Goal: Information Seeking & Learning: Learn about a topic

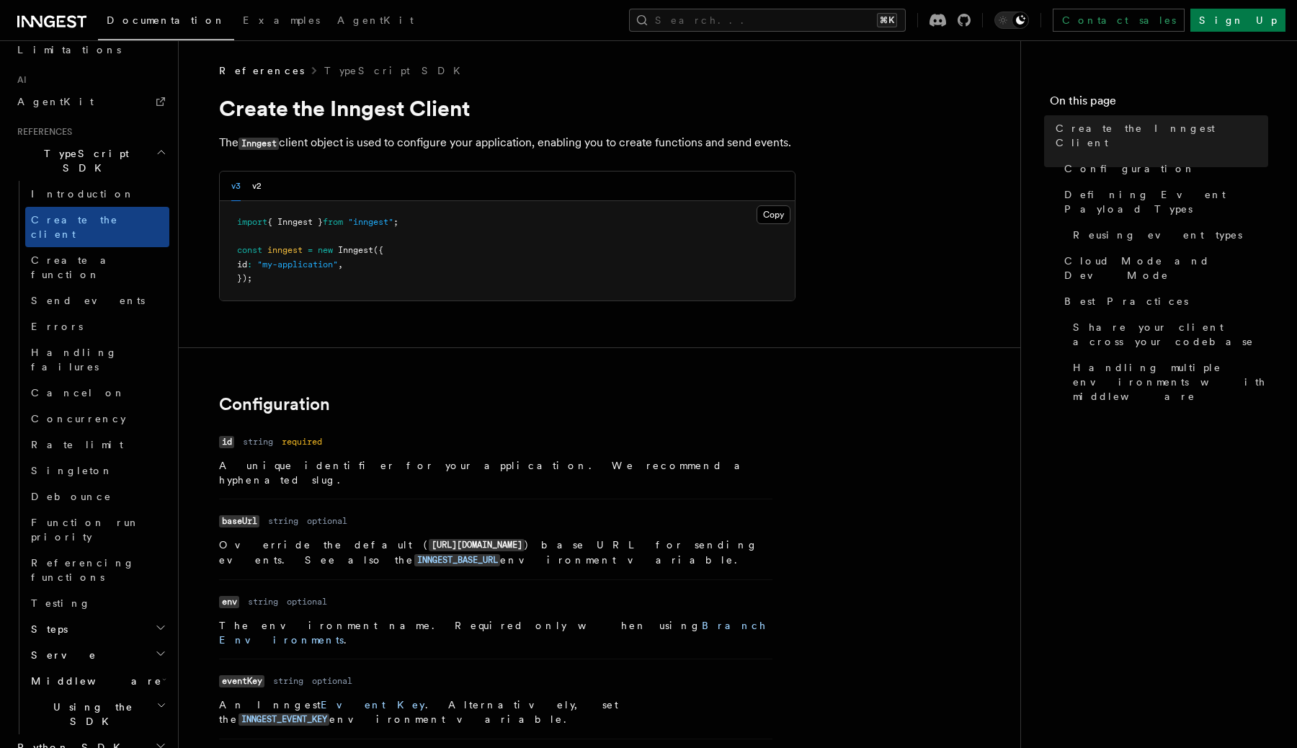
scroll to position [872, 0]
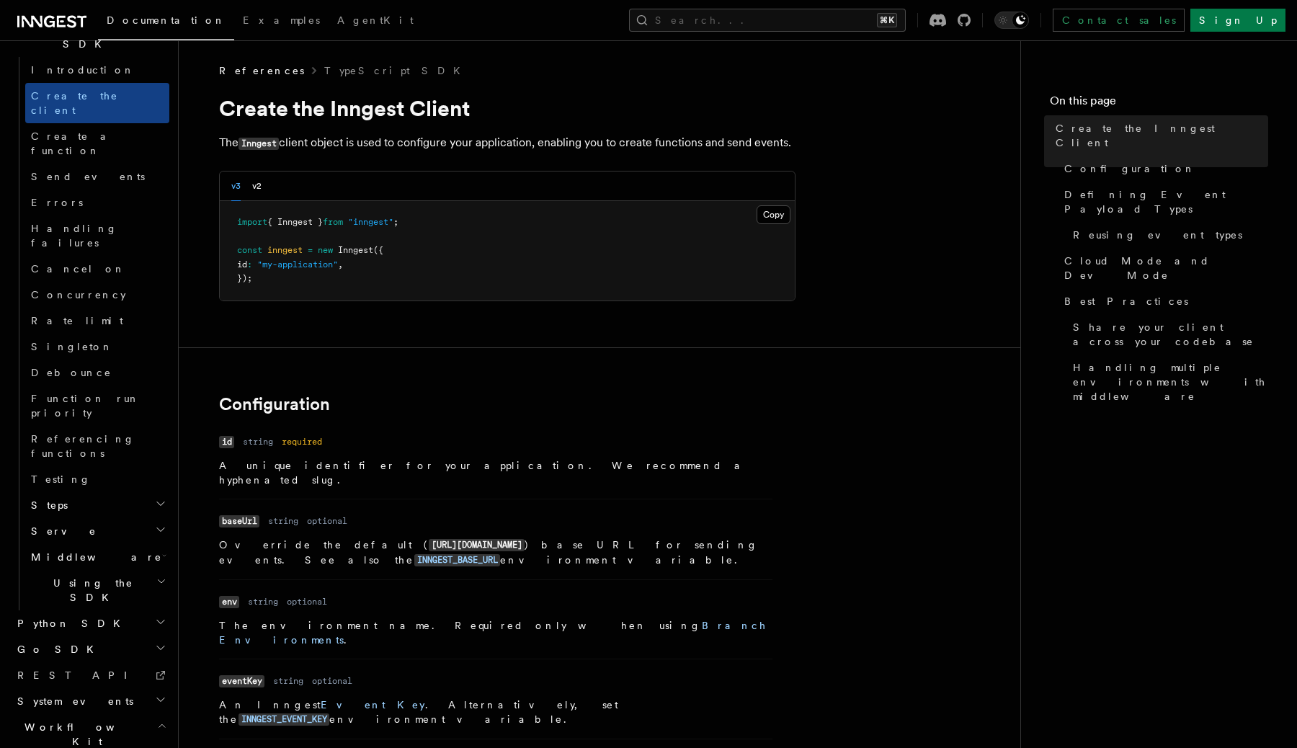
scroll to position [1001, 0]
click at [90, 747] on link "Introduction" at bounding box center [97, 761] width 144 height 26
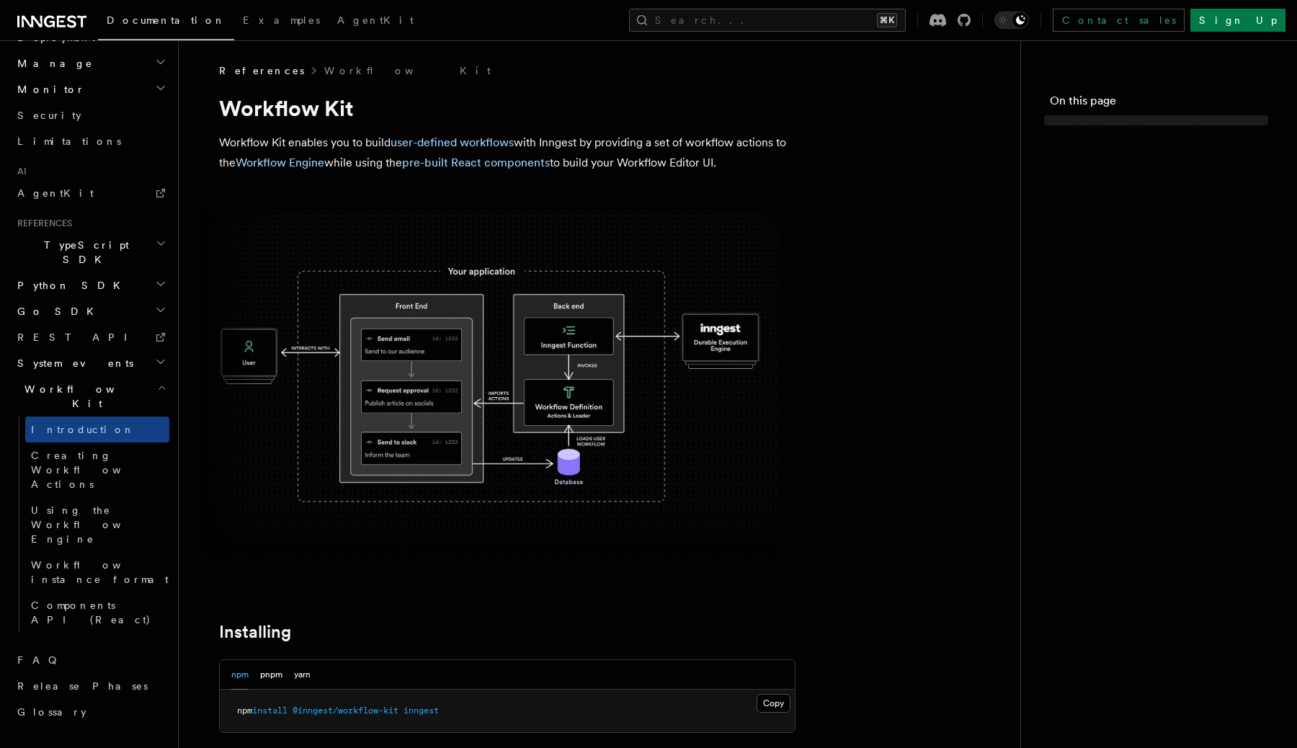
scroll to position [534, 0]
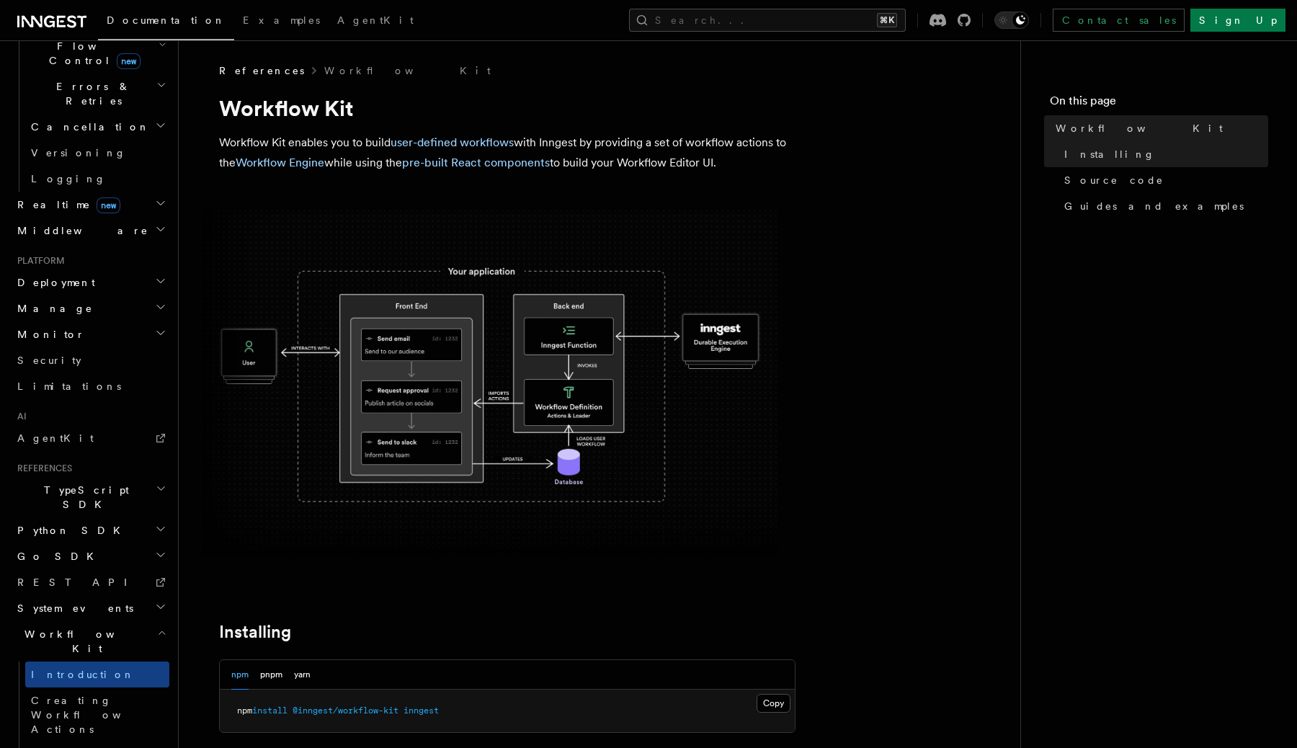
click at [415, 475] on img at bounding box center [490, 382] width 576 height 345
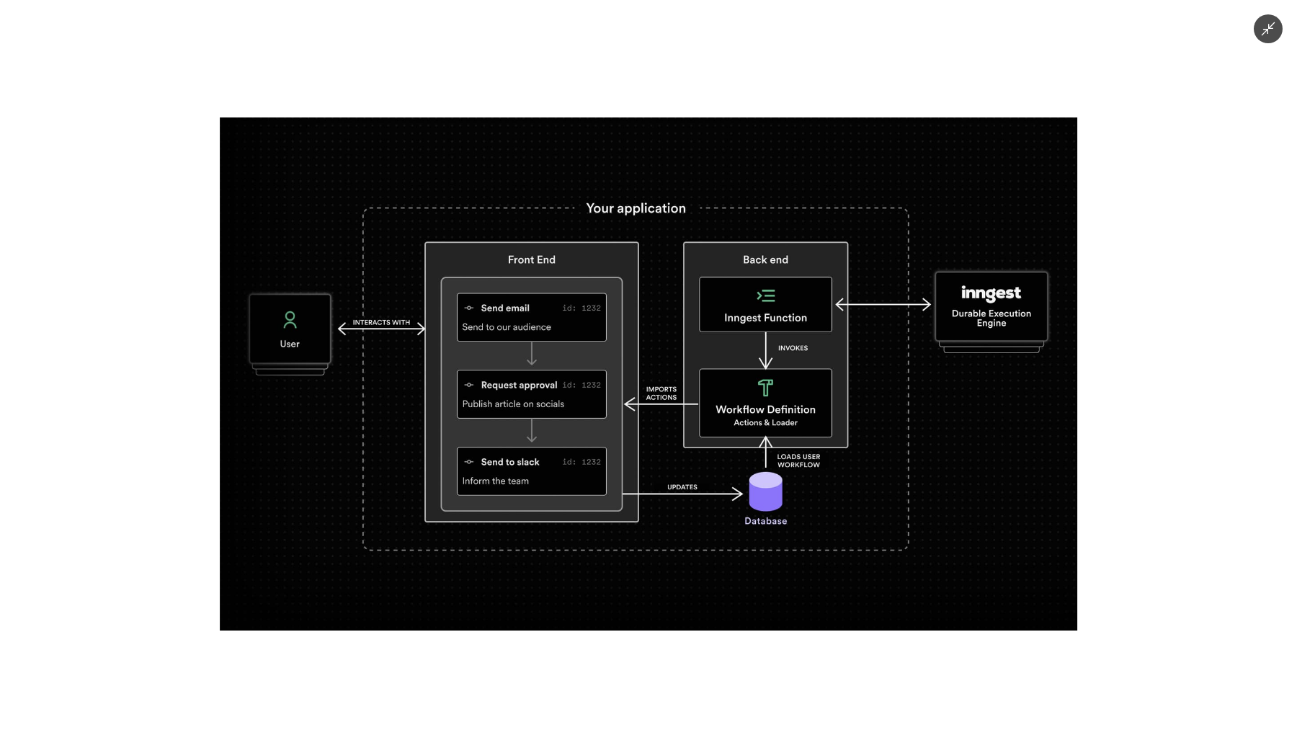
click at [1263, 33] on icon "Minimize image" at bounding box center [1268, 29] width 16 height 16
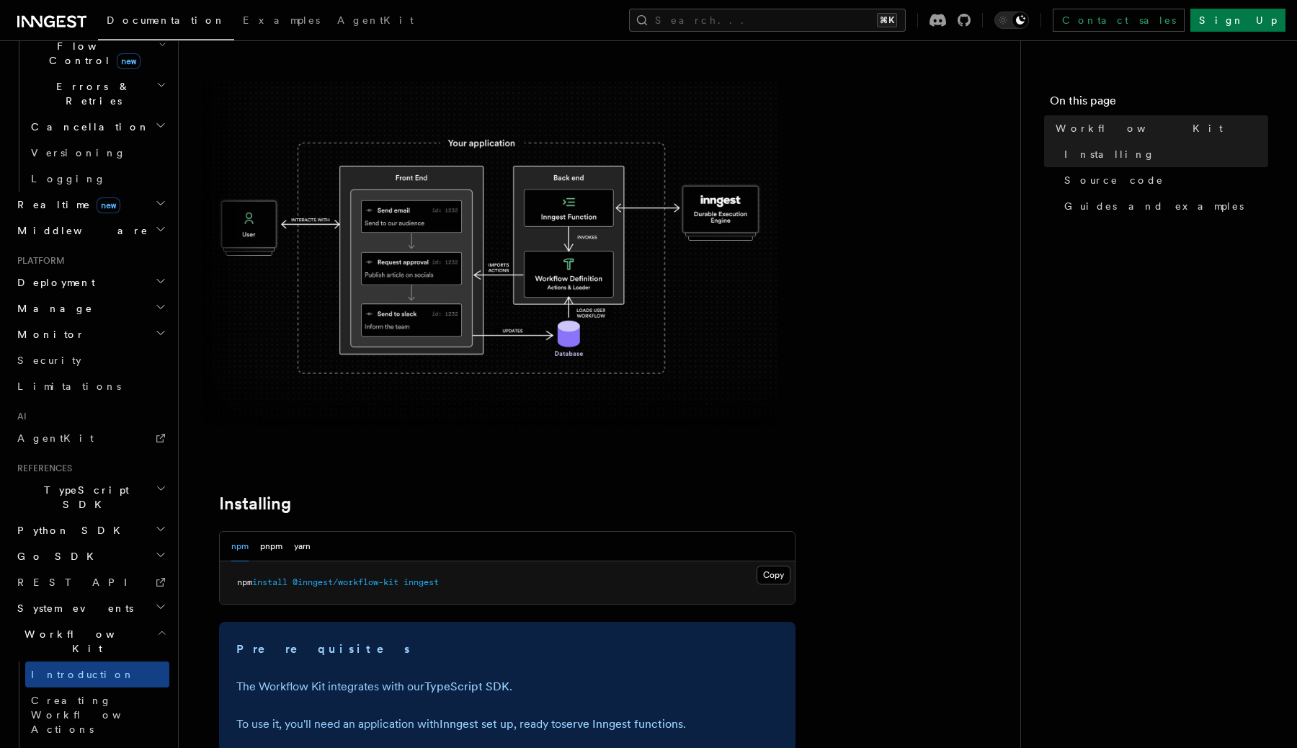
scroll to position [153, 0]
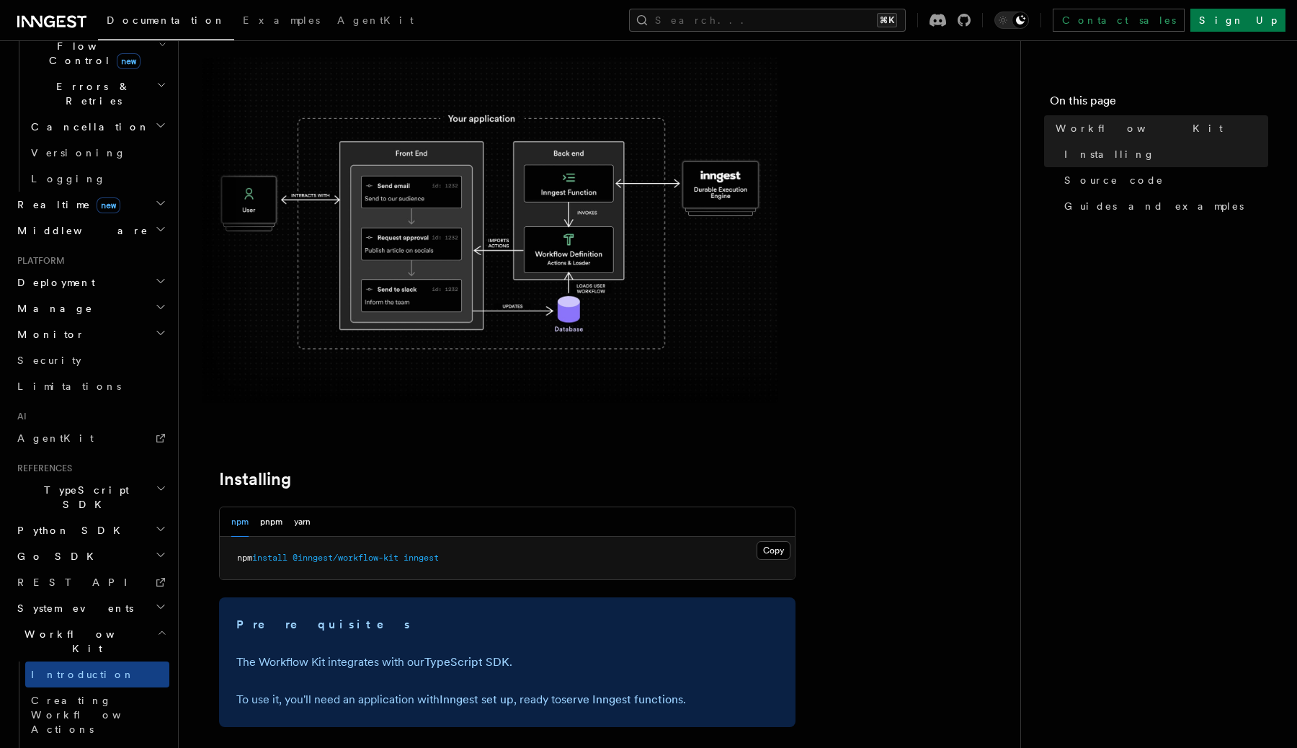
click at [467, 290] on img at bounding box center [490, 230] width 576 height 345
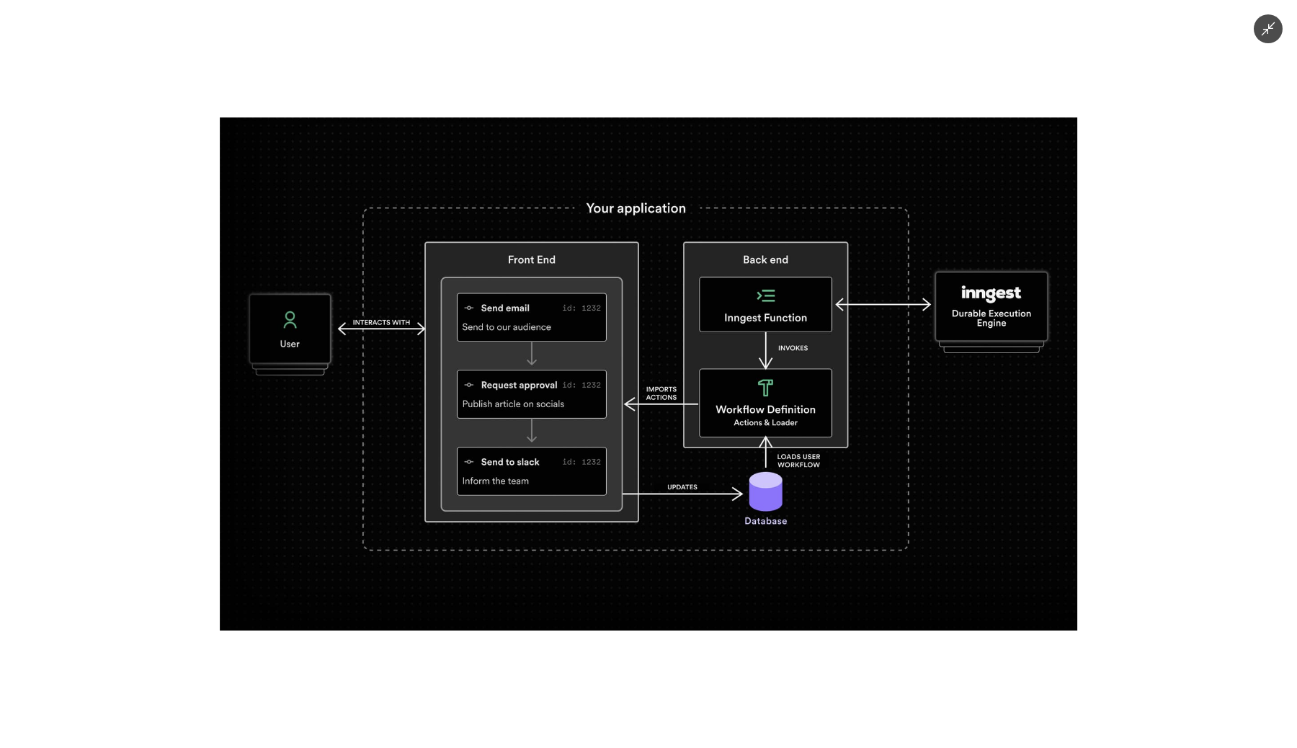
click at [1266, 34] on icon "Minimize image" at bounding box center [1268, 29] width 16 height 16
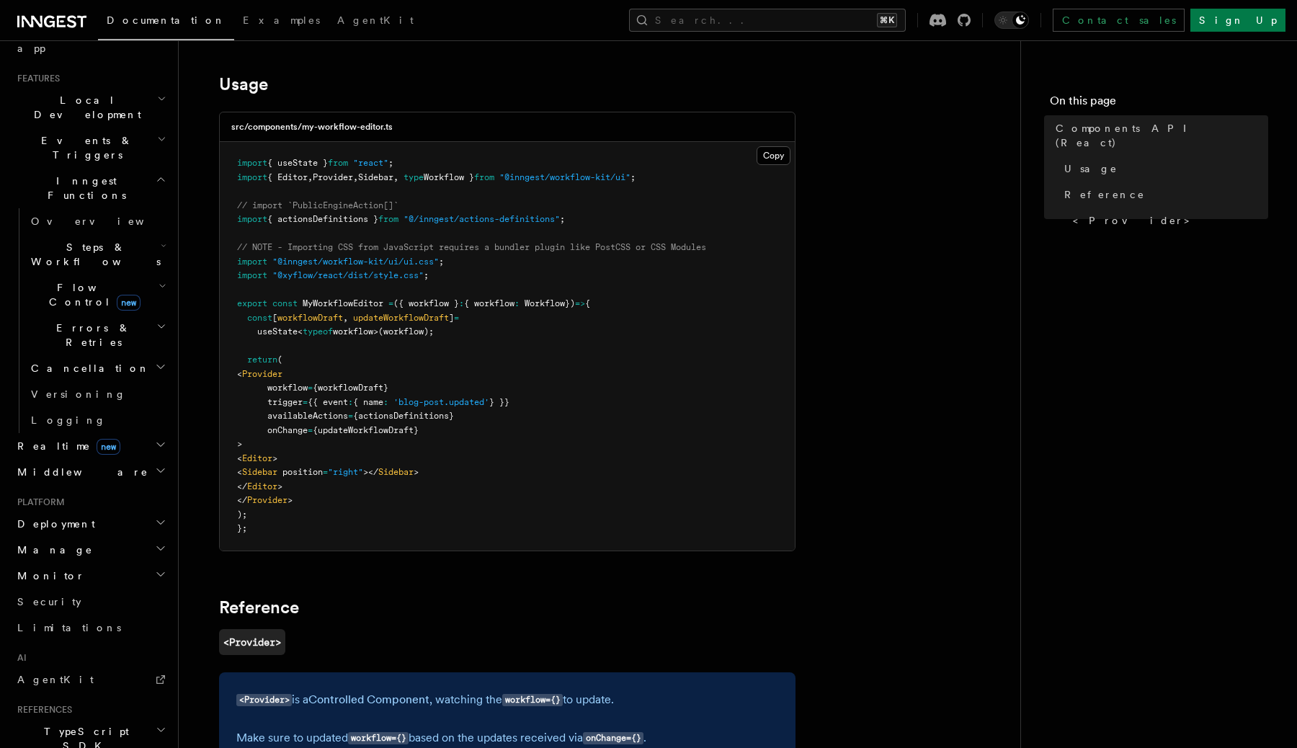
scroll to position [280, 0]
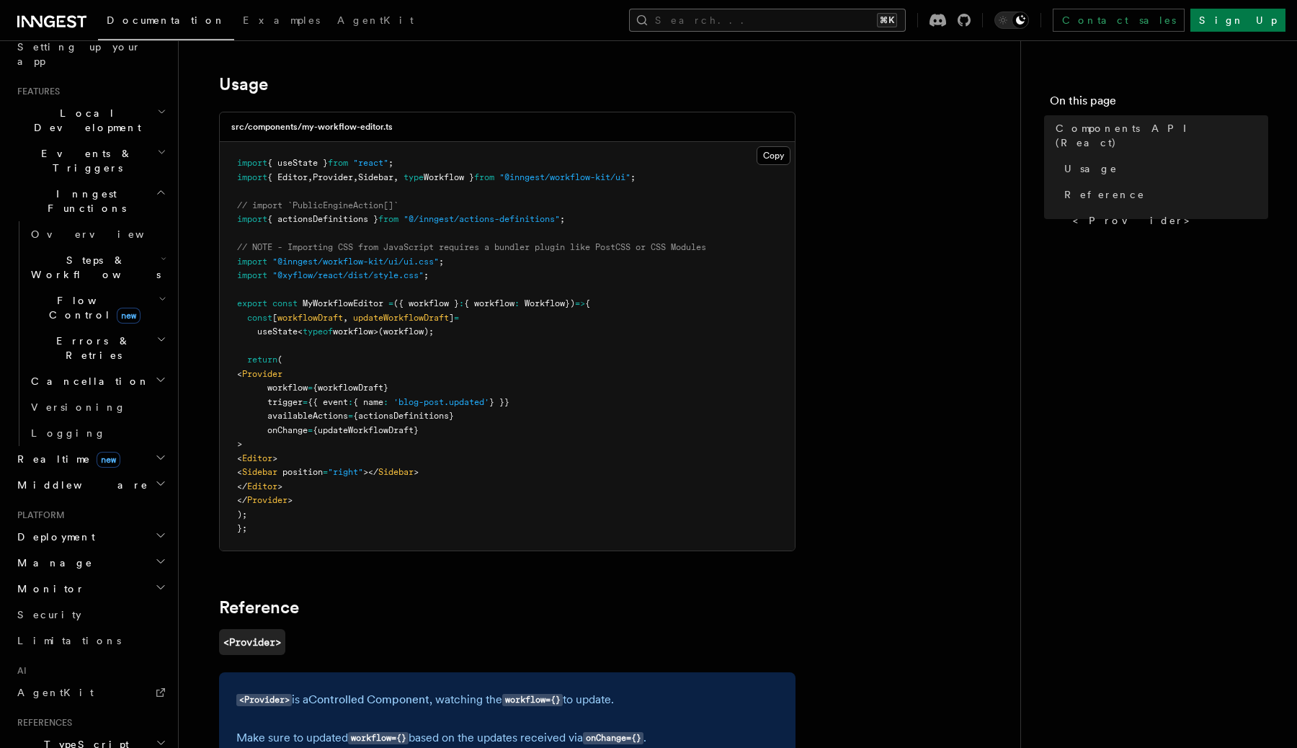
click at [828, 10] on button "Search... ⌘K" at bounding box center [767, 20] width 277 height 23
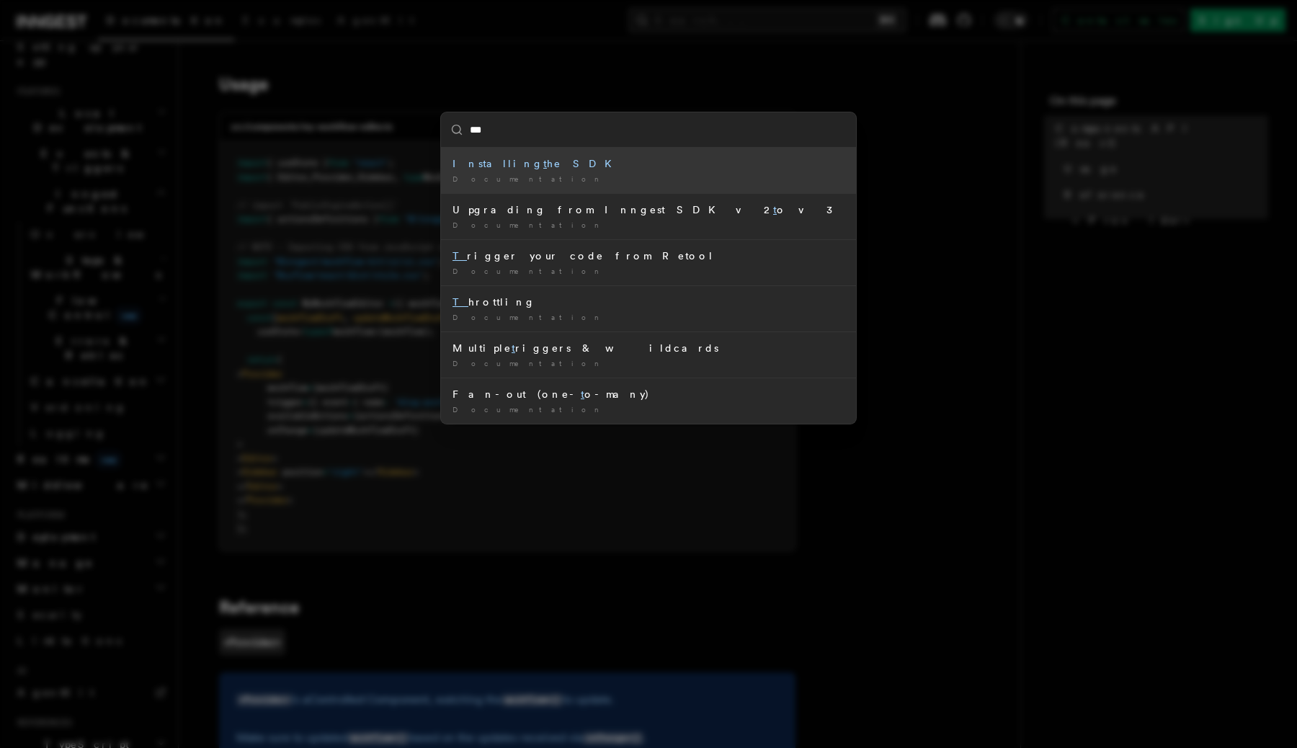
type input "****"
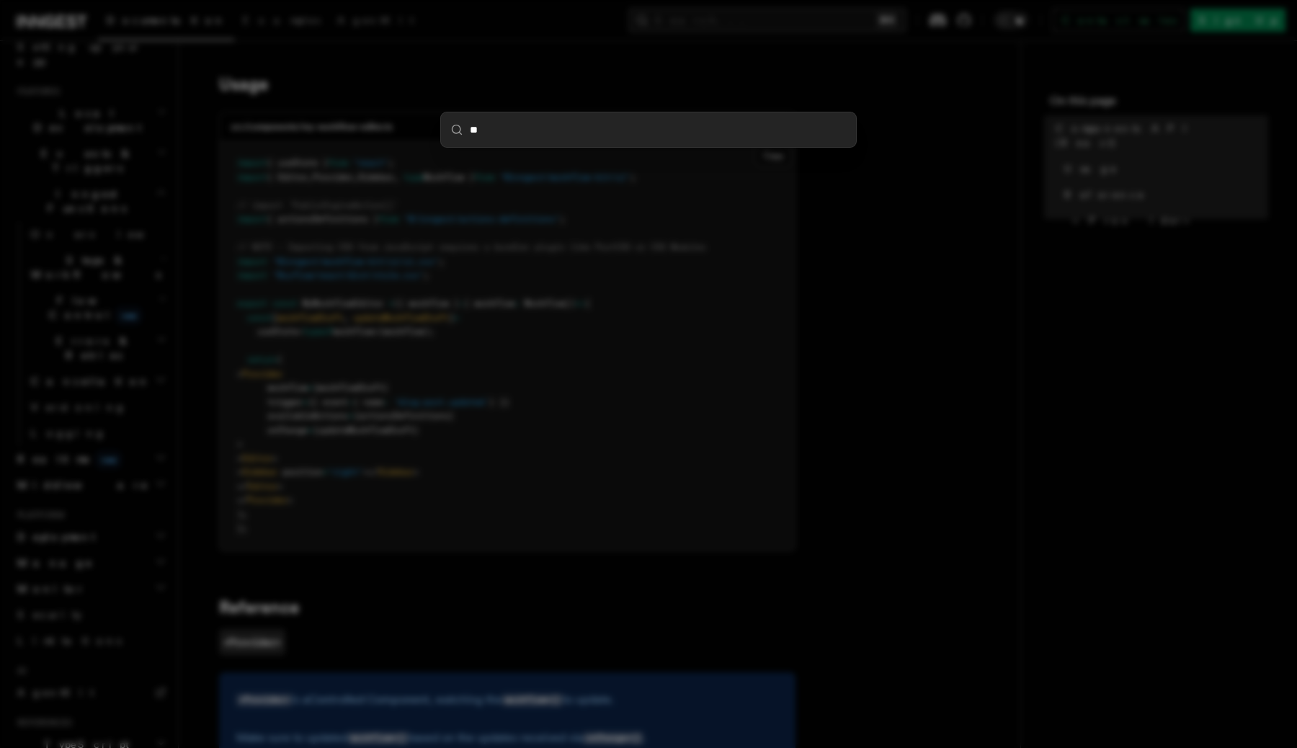
type input "***"
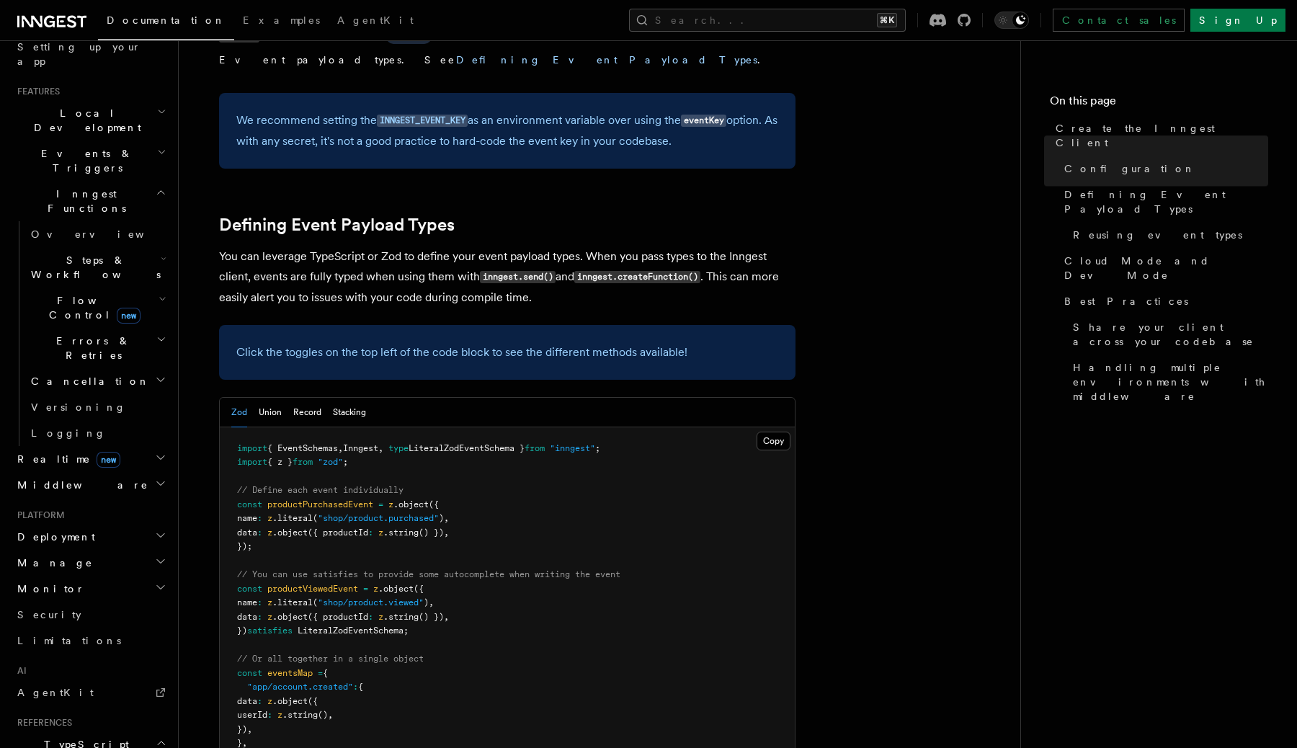
scroll to position [1168, 0]
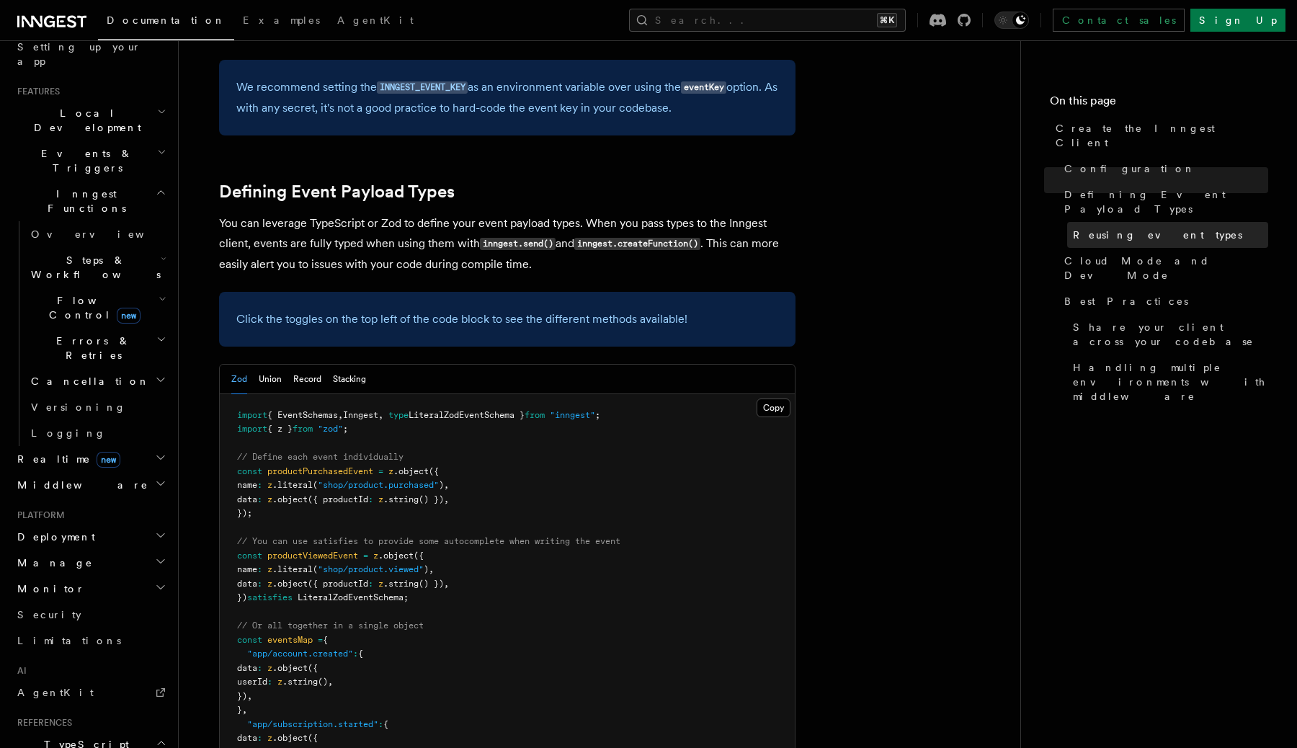
click at [1114, 228] on span "Reusing event types" at bounding box center [1157, 235] width 169 height 14
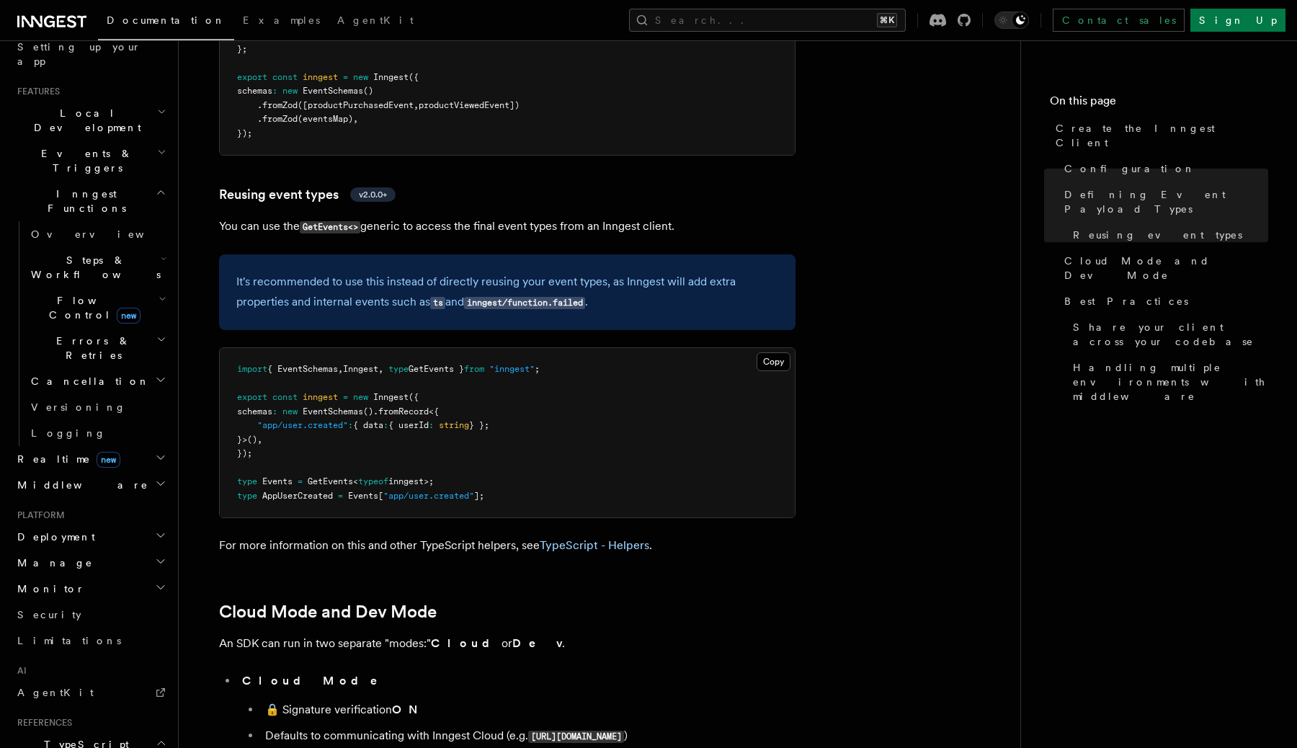
scroll to position [1931, 0]
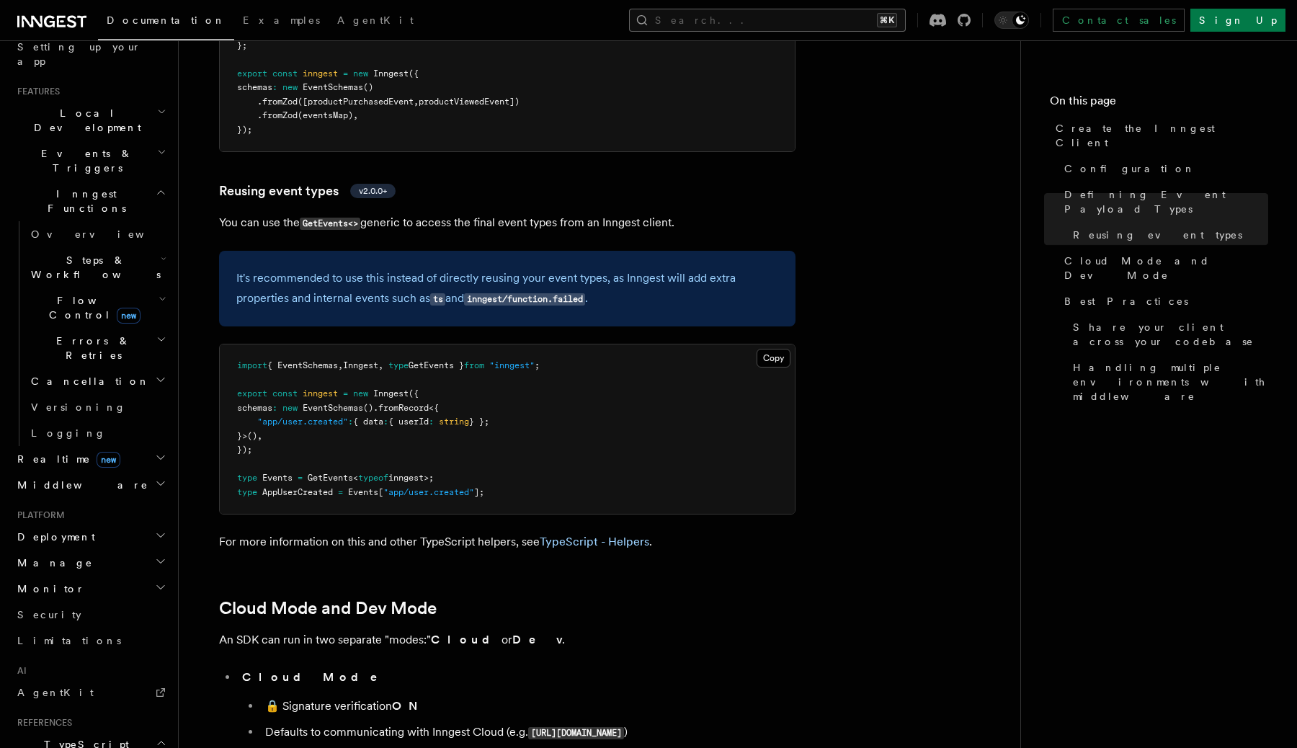
click at [763, 27] on button "Search... ⌘K" at bounding box center [767, 20] width 277 height 23
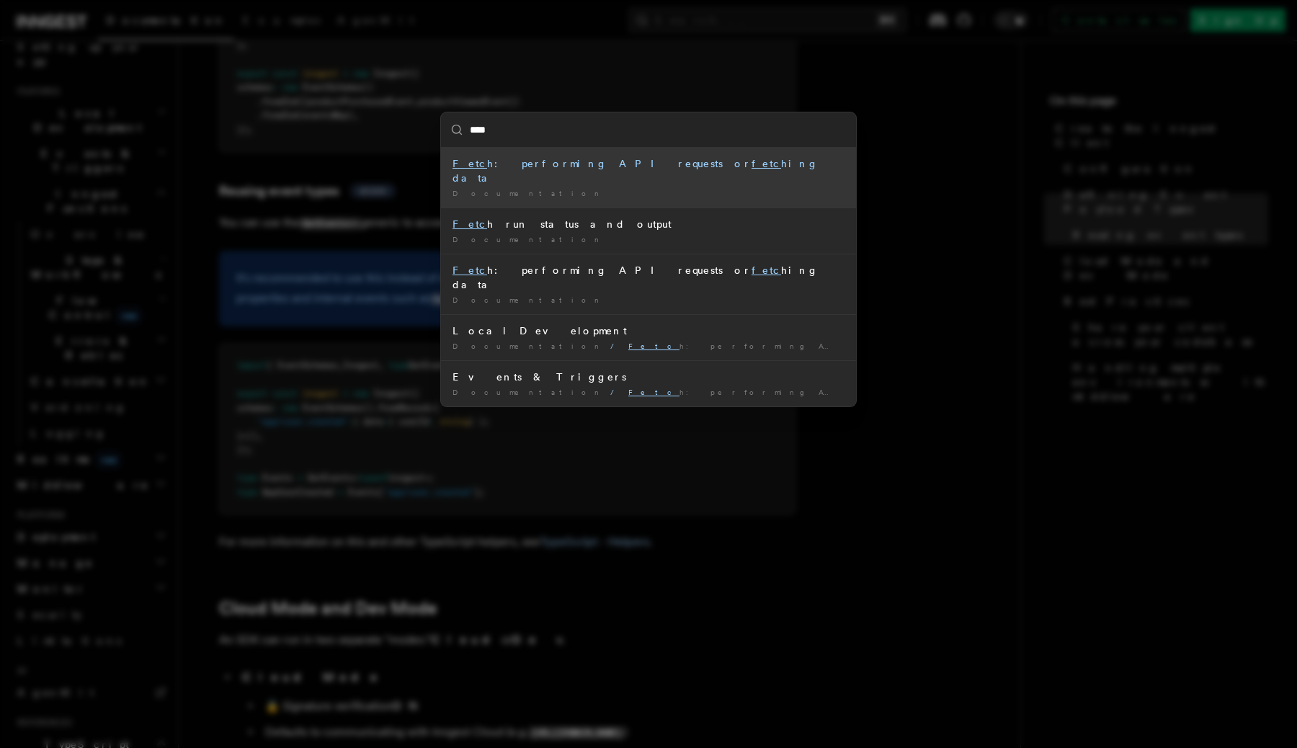
type input "*****"
click at [617, 184] on li "Fetch : performing API requests or fetch ing data Documentation /" at bounding box center [648, 178] width 415 height 60
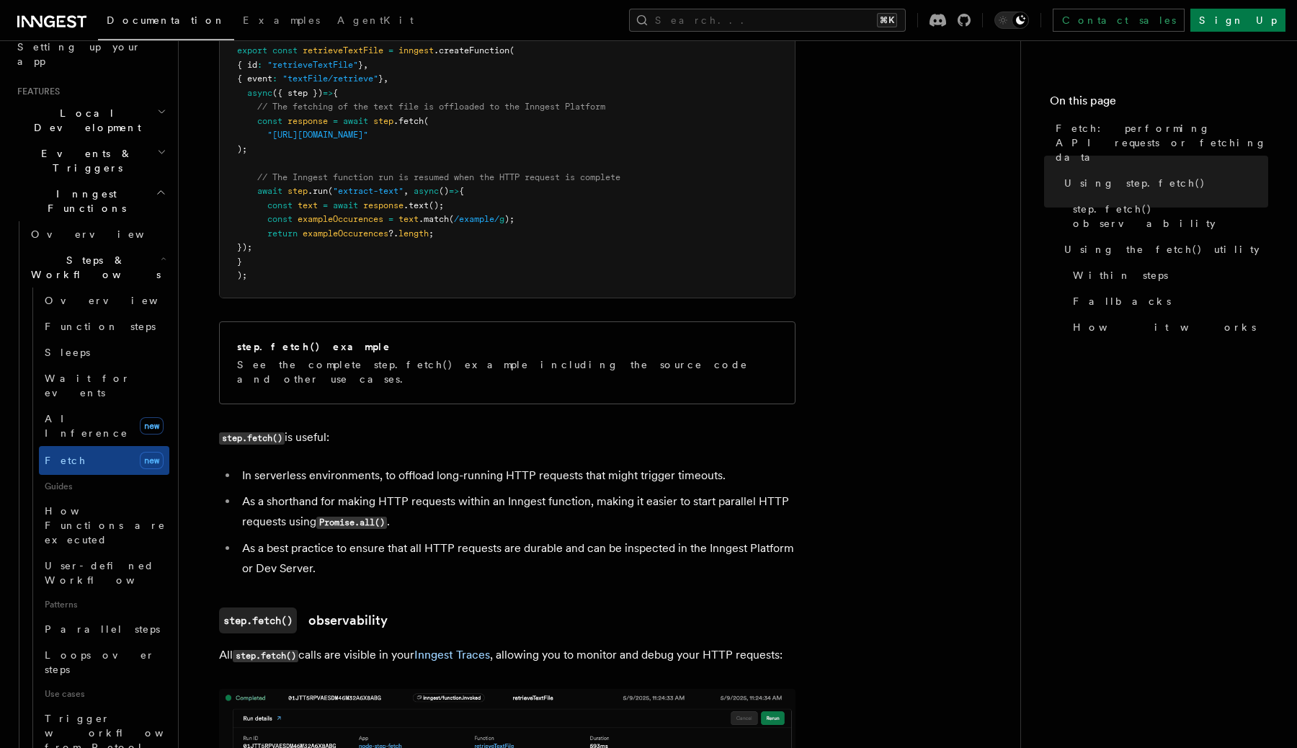
scroll to position [656, 0]
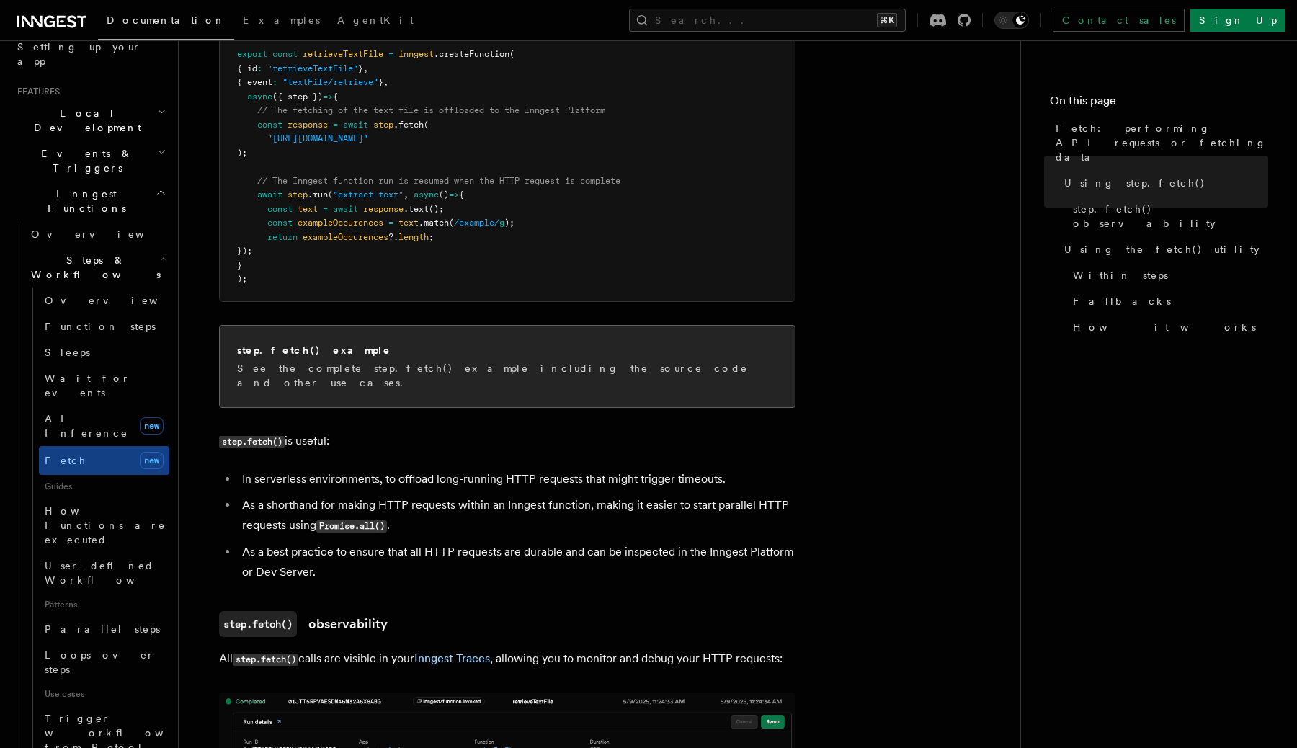
click at [361, 380] on div "step.fetch() example See the complete step.fetch() example including the source…" at bounding box center [507, 366] width 575 height 81
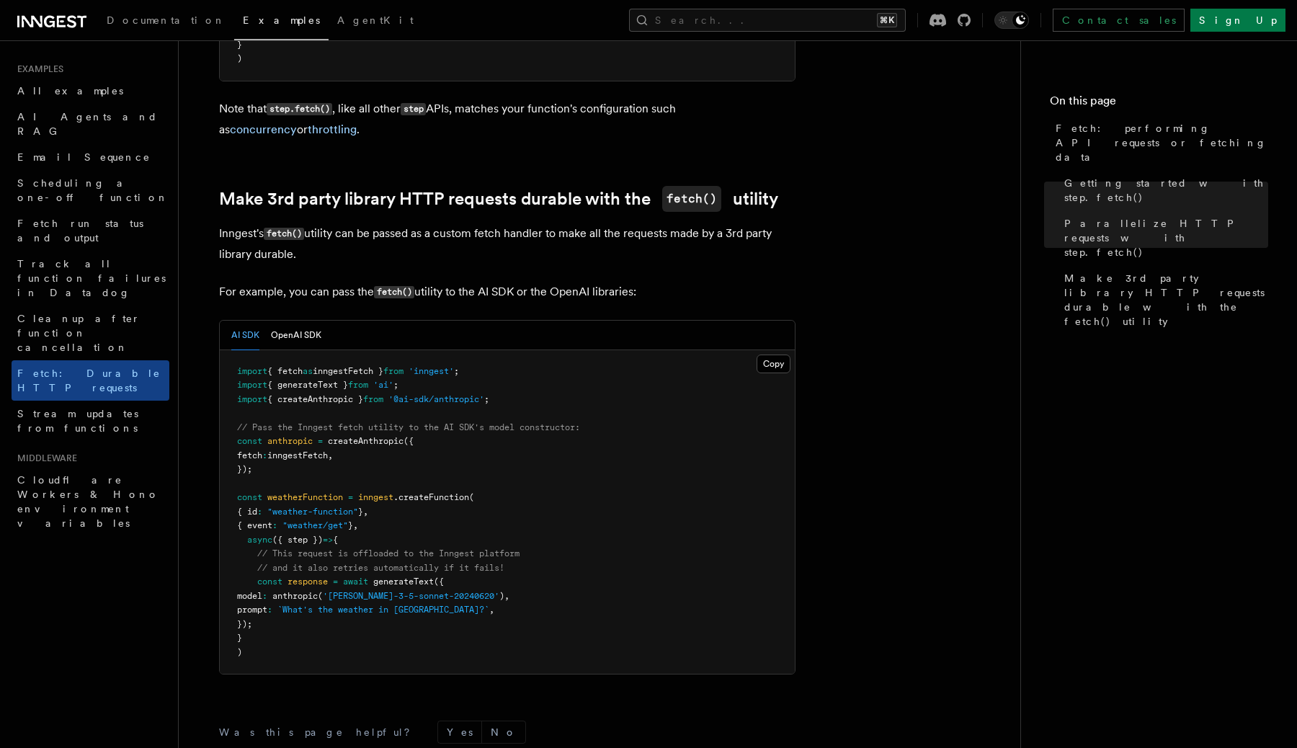
scroll to position [1130, 0]
click at [299, 340] on button "OpenAI SDK" at bounding box center [296, 337] width 50 height 30
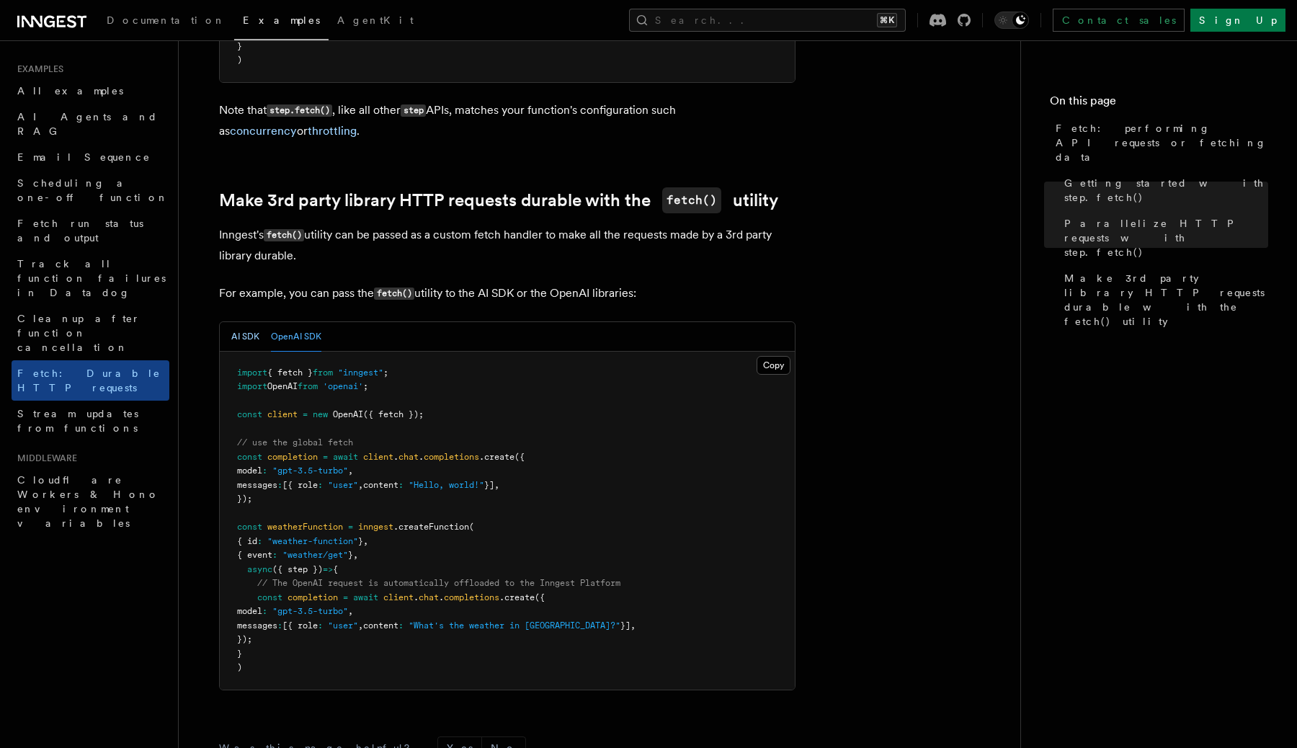
click at [243, 339] on button "AI SDK" at bounding box center [245, 337] width 28 height 30
